Goal: Task Accomplishment & Management: Manage account settings

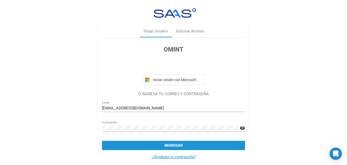
click at [197, 146] on button "Ingresar" at bounding box center [173, 145] width 143 height 9
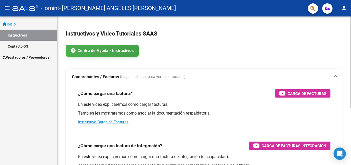
drag, startPoint x: 214, startPoint y: 122, endPoint x: 93, endPoint y: 70, distance: 131.3
click at [93, 70] on mat-expansion-panel "Comprobantes / Facturas (haga click aquí para ver los tutoriales) ¿Cómo cargar …" at bounding box center [204, 150] width 277 height 163
click at [93, 70] on mat-expansion-panel-header "Comprobantes / Facturas (haga click aquí para ver los tutoriales)" at bounding box center [204, 77] width 277 height 16
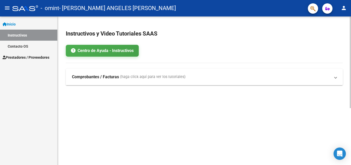
click at [93, 70] on mat-expansion-panel-header "Comprobantes / Facturas (haga click aquí para ver los tutoriales)" at bounding box center [204, 77] width 277 height 16
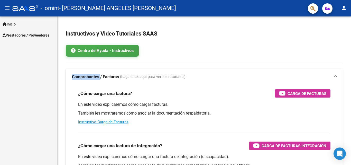
click at [24, 34] on span "Prestadores / Proveedores" at bounding box center [26, 35] width 47 height 6
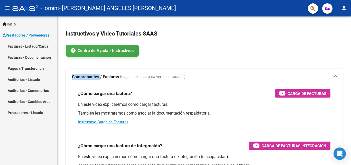
click at [24, 45] on link "Facturas - Listado/Carga" at bounding box center [28, 46] width 57 height 11
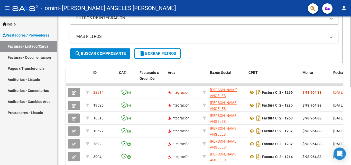
scroll to position [106, 0]
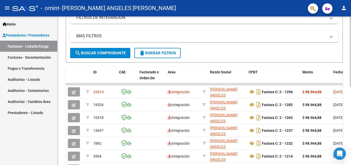
click at [347, 97] on div at bounding box center [350, 103] width 1 height 70
drag, startPoint x: 350, startPoint y: 86, endPoint x: 351, endPoint y: 106, distance: 20.1
click at [347, 106] on div "Video tutorial PRESTADORES -> Listado de CPBTs Emitidos por Prestadores / Prove…" at bounding box center [205, 64] width 295 height 309
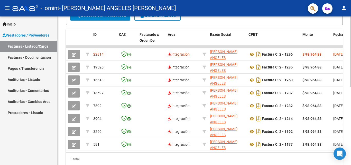
scroll to position [142, 0]
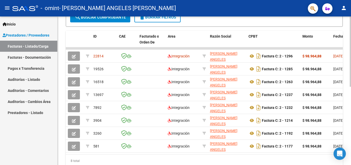
click at [347, 100] on div at bounding box center [350, 120] width 1 height 70
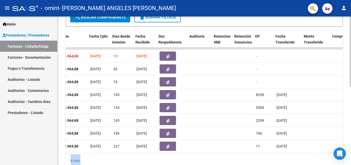
scroll to position [0, 244]
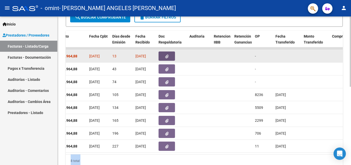
click at [164, 57] on button "button" at bounding box center [167, 55] width 16 height 9
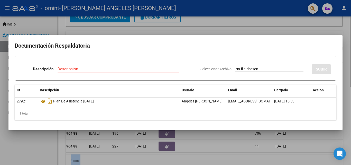
click at [347, 36] on div at bounding box center [175, 82] width 351 height 165
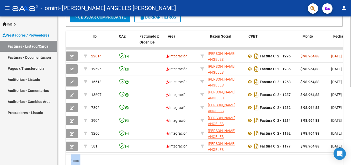
scroll to position [0, 0]
